Goal: Information Seeking & Learning: Learn about a topic

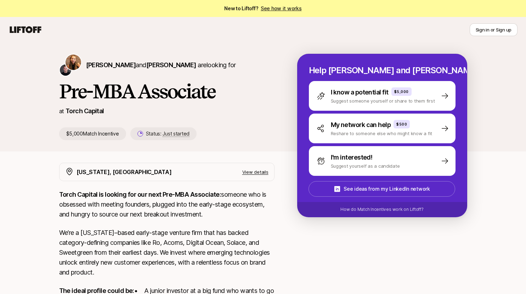
click at [151, 204] on p "Torch Capital is looking for our next Pre-MBA Associate: someone who is obsesse…" at bounding box center [166, 205] width 215 height 30
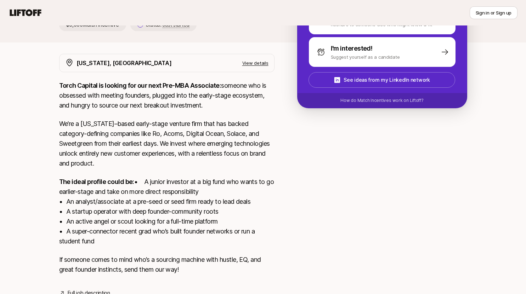
scroll to position [109, 0]
click at [158, 211] on p "The ideal profile could be: • A junior investor at a big fund who wants to go e…" at bounding box center [166, 211] width 215 height 69
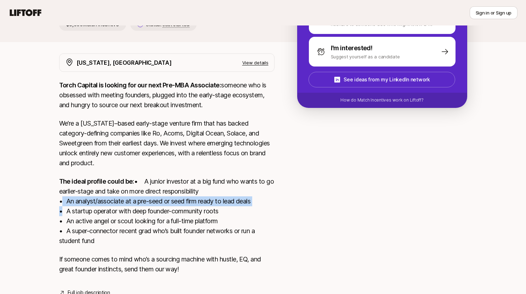
click at [158, 211] on p "The ideal profile could be: • A junior investor at a big fund who wants to go e…" at bounding box center [166, 211] width 215 height 69
click at [110, 245] on p "The ideal profile could be: • A junior investor at a big fund who wants to go e…" at bounding box center [166, 211] width 215 height 69
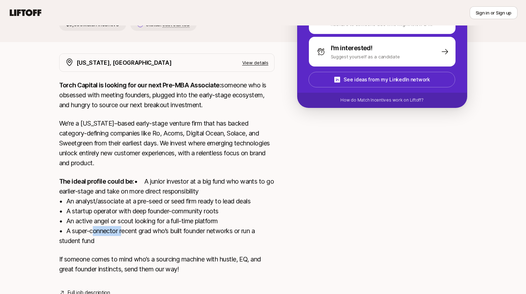
click at [110, 245] on p "The ideal profile could be: • A junior investor at a big fund who wants to go e…" at bounding box center [166, 211] width 215 height 69
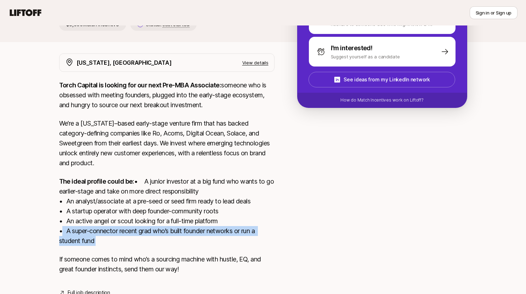
click at [110, 245] on p "The ideal profile could be: • A junior investor at a big fund who wants to go e…" at bounding box center [166, 211] width 215 height 69
click at [102, 241] on p "The ideal profile could be: • A junior investor at a big fund who wants to go e…" at bounding box center [166, 211] width 215 height 69
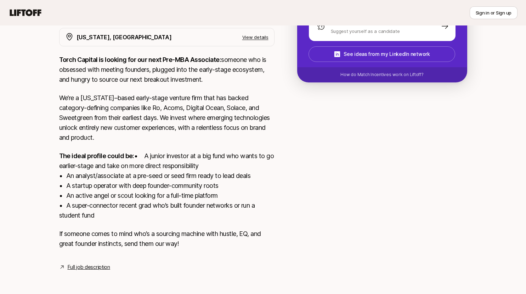
scroll to position [0, 0]
